Goal: Check status: Check status

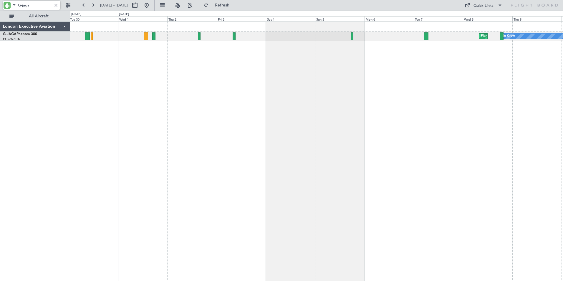
drag, startPoint x: 22, startPoint y: 3, endPoint x: 40, endPoint y: 6, distance: 18.5
click at [40, 6] on input "G-jaga" at bounding box center [35, 5] width 34 height 9
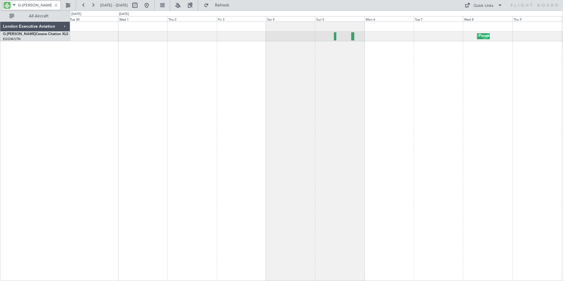
type input "G-[PERSON_NAME]"
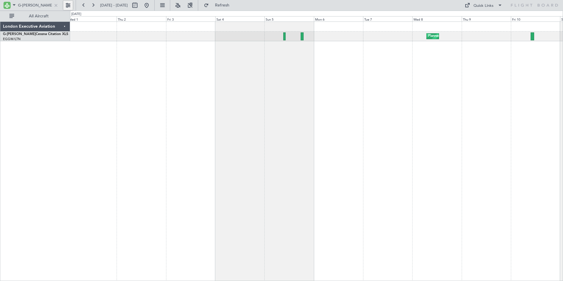
click at [149, 50] on div "Planned Maint [GEOGRAPHIC_DATA] ([GEOGRAPHIC_DATA]) Unplanned Maint [GEOGRAPHIC…" at bounding box center [316, 151] width 493 height 259
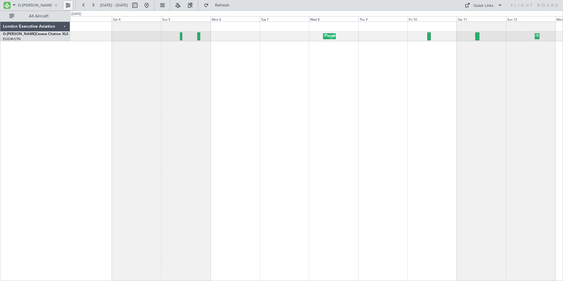
click at [183, 81] on div "Planned Maint [GEOGRAPHIC_DATA] ([GEOGRAPHIC_DATA]) Unplanned Maint [GEOGRAPHIC…" at bounding box center [316, 151] width 493 height 259
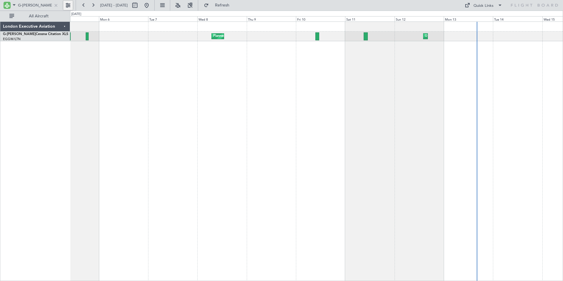
click at [288, 91] on div "Planned Maint [GEOGRAPHIC_DATA] ([GEOGRAPHIC_DATA]) Unplanned Maint [GEOGRAPHIC…" at bounding box center [316, 151] width 493 height 259
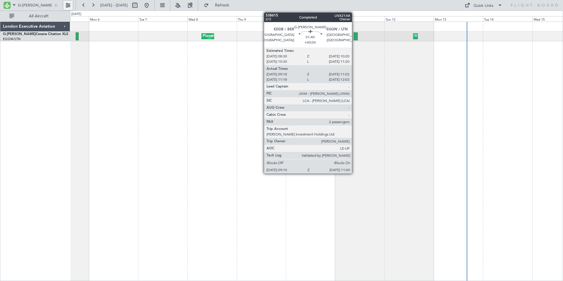
click at [355, 37] on div at bounding box center [356, 36] width 4 height 8
click at [357, 37] on div at bounding box center [356, 36] width 4 height 8
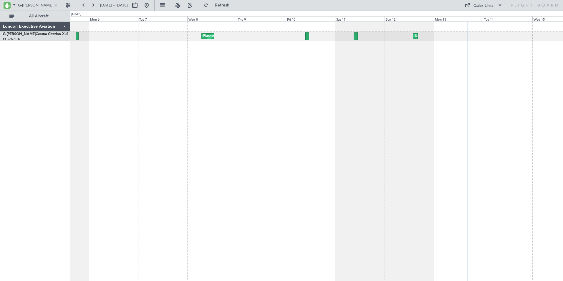
drag, startPoint x: 31, startPoint y: 5, endPoint x: -1, endPoint y: -4, distance: 33.4
click at [0, 0] on html "G-[PERSON_NAME] [DATE] - [DATE] Refresh Quick Links All Aircraft Unplanned Main…" at bounding box center [281, 140] width 563 height 281
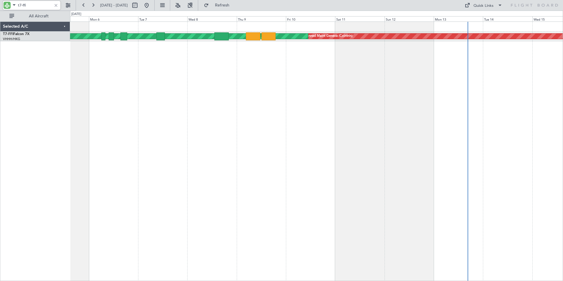
type input "t7-ffi"
click at [84, 4] on button at bounding box center [83, 5] width 9 height 9
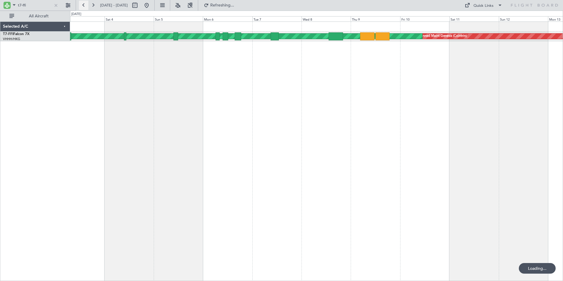
click at [84, 4] on button at bounding box center [83, 5] width 9 height 9
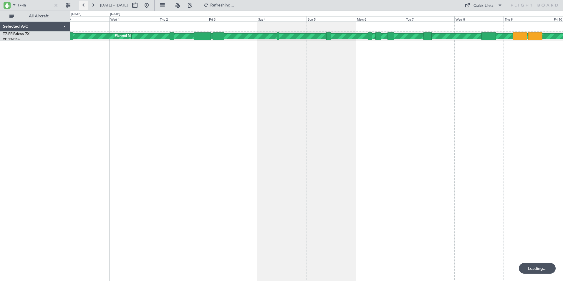
click at [84, 4] on button at bounding box center [83, 5] width 9 height 9
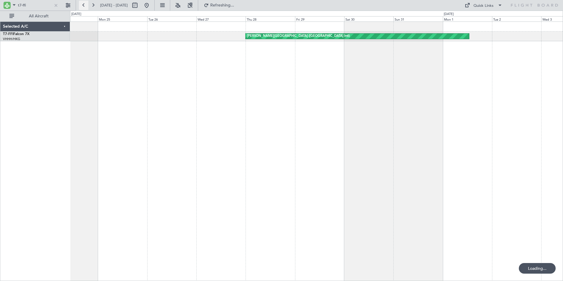
click at [84, 4] on button at bounding box center [83, 5] width 9 height 9
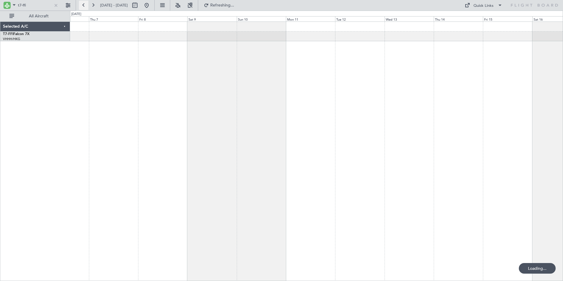
click at [84, 4] on button at bounding box center [83, 5] width 9 height 9
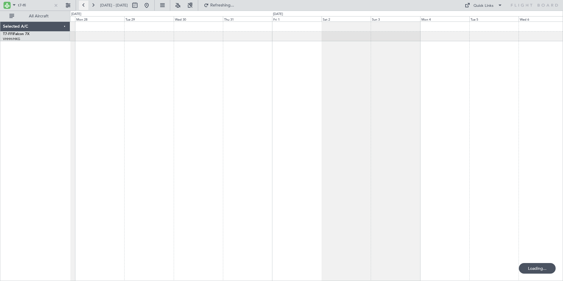
click at [85, 4] on button at bounding box center [83, 5] width 9 height 9
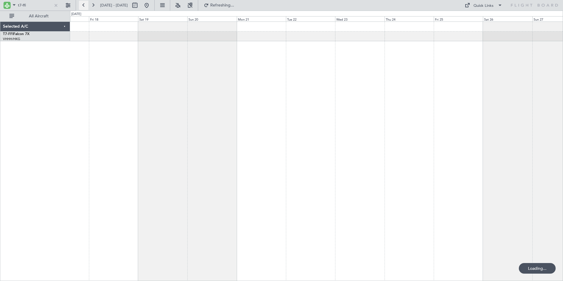
click at [85, 4] on button at bounding box center [83, 5] width 9 height 9
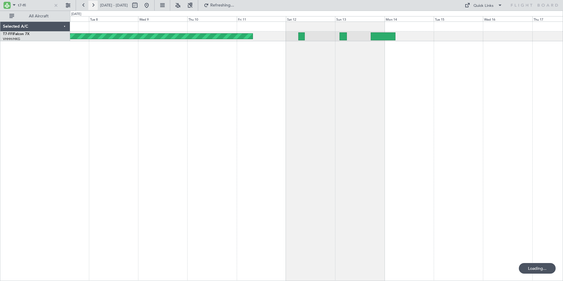
click at [92, 4] on button at bounding box center [92, 5] width 9 height 9
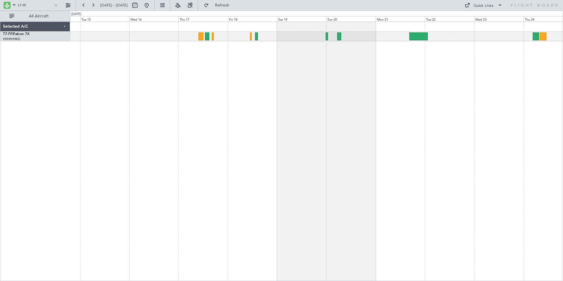
click at [308, 73] on div at bounding box center [316, 151] width 493 height 259
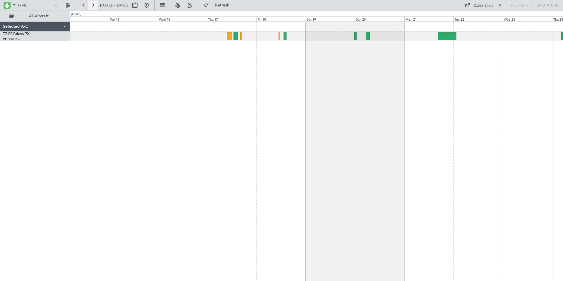
click at [94, 5] on button at bounding box center [92, 5] width 9 height 9
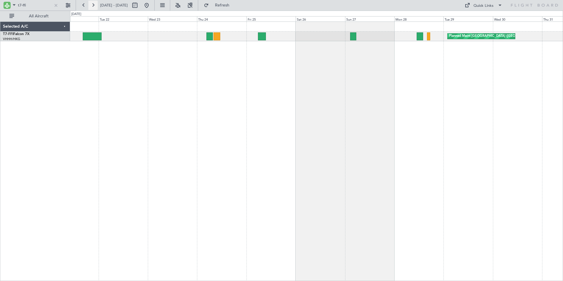
click at [94, 5] on button at bounding box center [92, 5] width 9 height 9
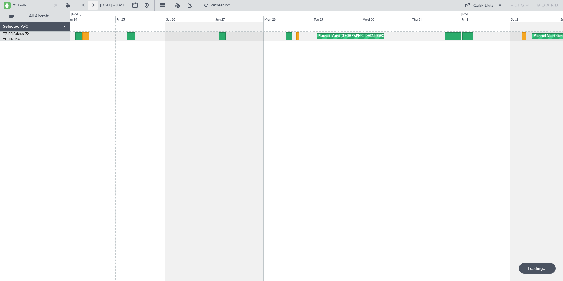
click at [94, 5] on button at bounding box center [92, 5] width 9 height 9
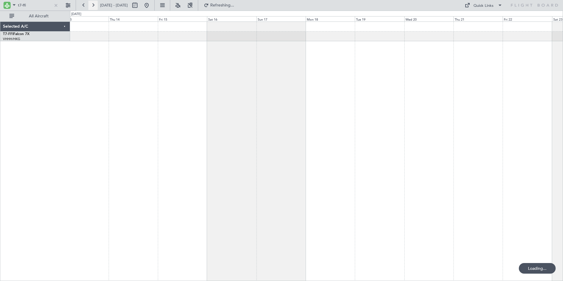
click at [94, 5] on button at bounding box center [92, 5] width 9 height 9
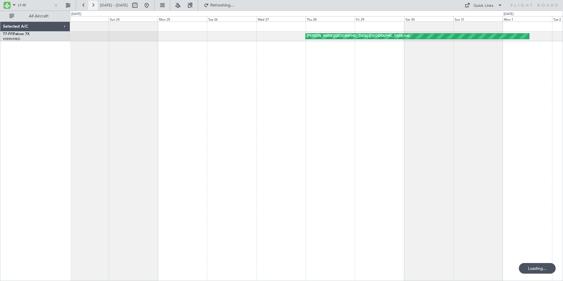
click at [93, 5] on button at bounding box center [92, 5] width 9 height 9
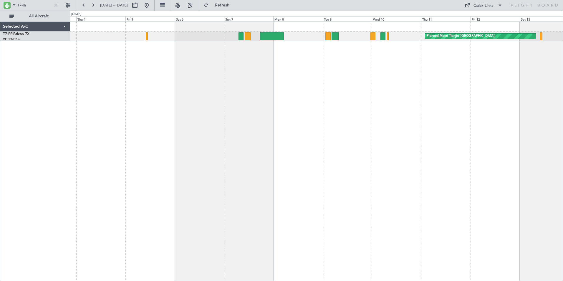
click at [297, 82] on div "Planned Maint Tianjin ([GEOGRAPHIC_DATA]) Planned Maint [GEOGRAPHIC_DATA] ([GEO…" at bounding box center [316, 151] width 493 height 259
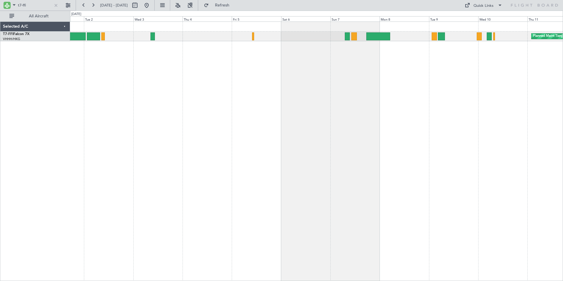
click at [287, 81] on div "Planned Maint Tianjin ([GEOGRAPHIC_DATA]) Planned Maint [GEOGRAPHIC_DATA] ([GEO…" at bounding box center [316, 151] width 493 height 259
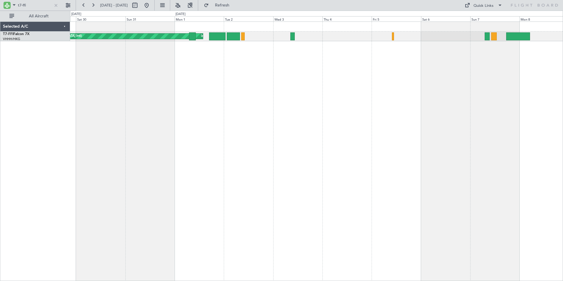
click at [319, 67] on div "Planned Maint [GEOGRAPHIC_DATA] ([GEOGRAPHIC_DATA] Intl) [PERSON_NAME][GEOGRAPH…" at bounding box center [316, 151] width 493 height 259
